Goal: Information Seeking & Learning: Learn about a topic

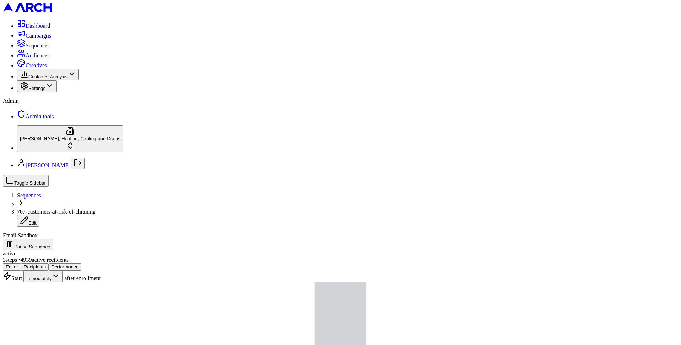
click at [143, 263] on div "Editor Recipients Performance" at bounding box center [340, 266] width 675 height 7
click at [81, 263] on button "Performance" at bounding box center [65, 266] width 33 height 7
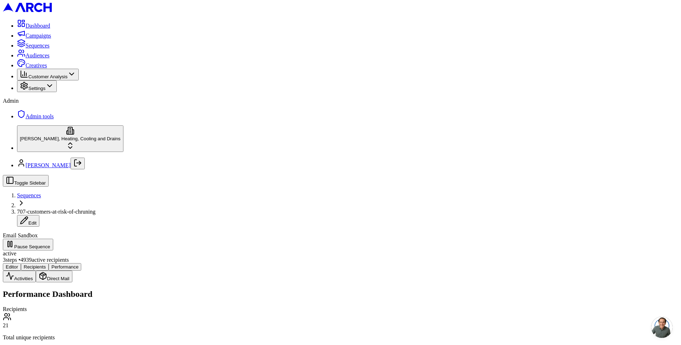
scroll to position [510, 0]
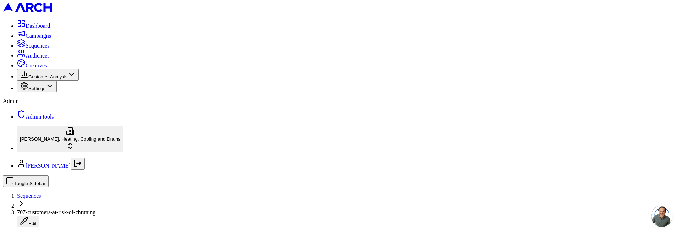
scroll to position [463, 0]
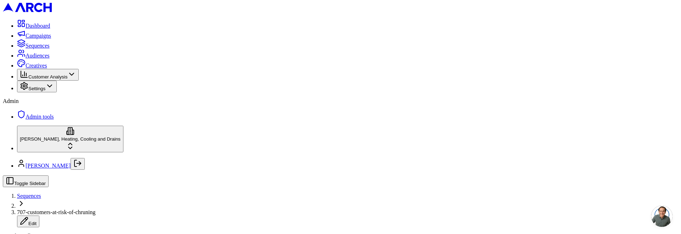
scroll to position [466, 0]
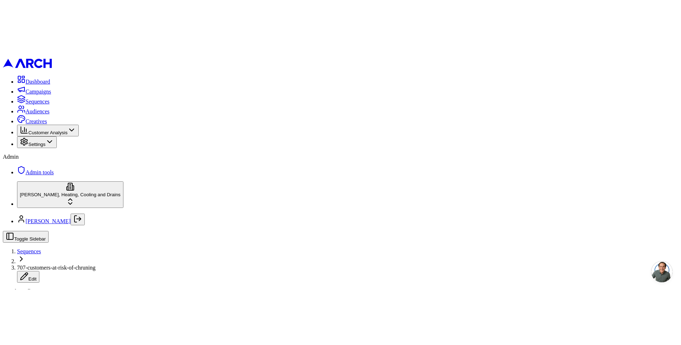
scroll to position [176, 0]
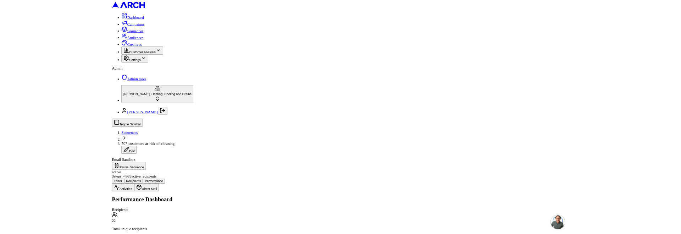
scroll to position [227, 0]
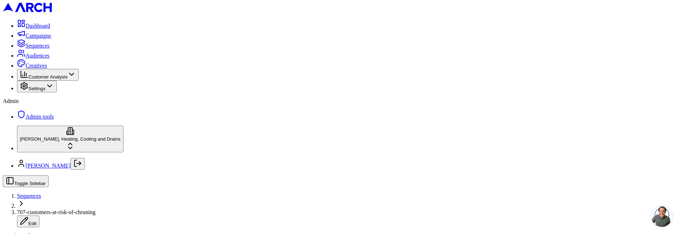
drag, startPoint x: 101, startPoint y: 112, endPoint x: 105, endPoint y: 108, distance: 5.5
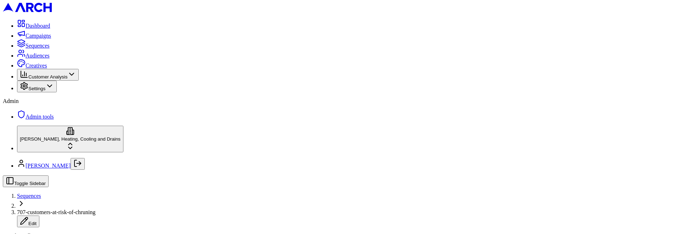
scroll to position [126, 0]
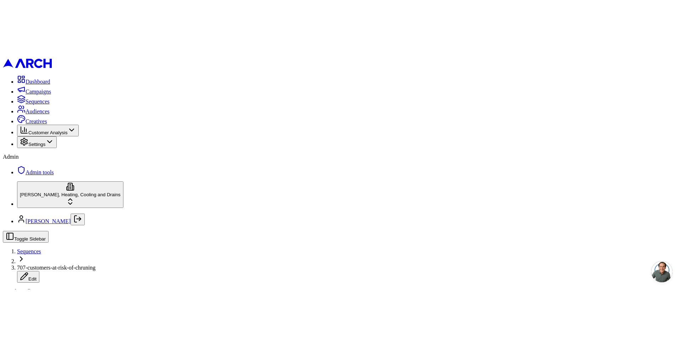
scroll to position [126, 0]
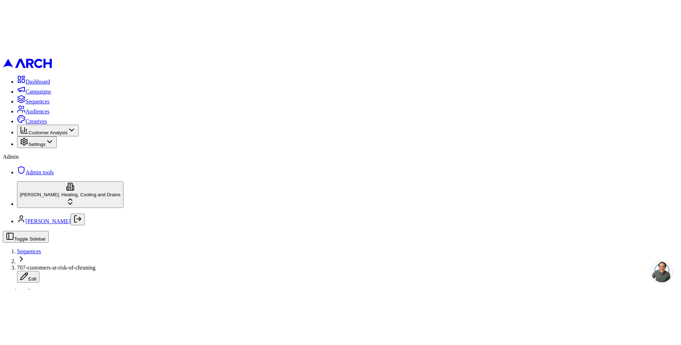
scroll to position [14, 0]
